Goal: Navigation & Orientation: Find specific page/section

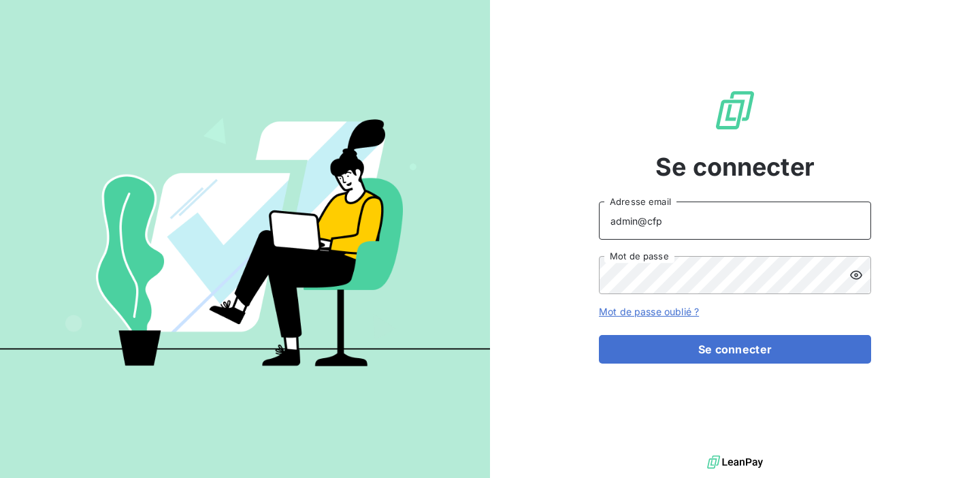
click at [675, 225] on input "admin@cfp" at bounding box center [735, 220] width 272 height 38
type input "admin@crozet"
click at [599, 335] on button "Se connecter" at bounding box center [735, 349] width 272 height 29
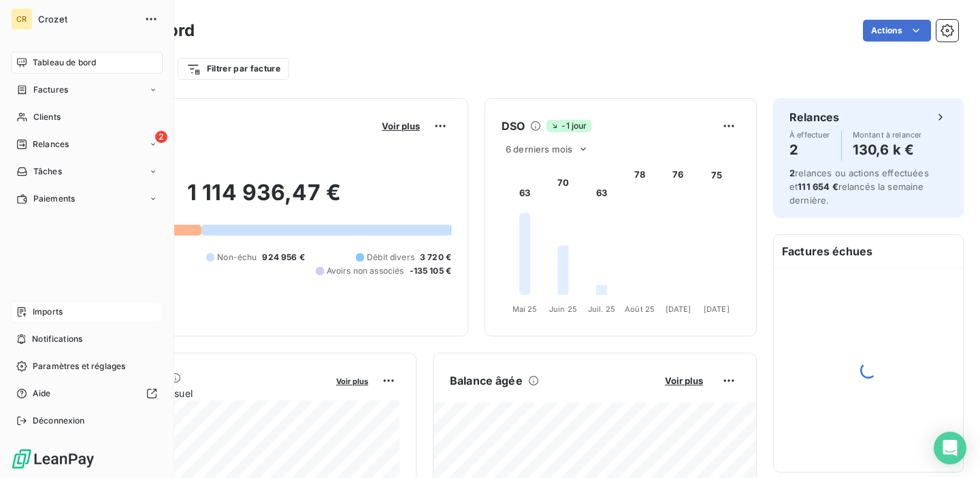
click at [42, 310] on span "Imports" at bounding box center [48, 311] width 30 height 12
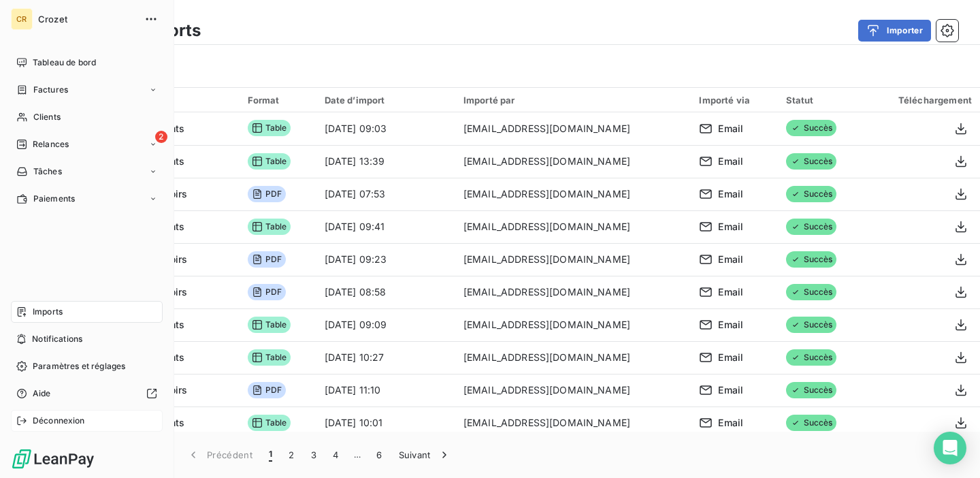
click at [64, 422] on span "Déconnexion" at bounding box center [59, 420] width 52 height 12
